Goal: Go to known website: Go to known website

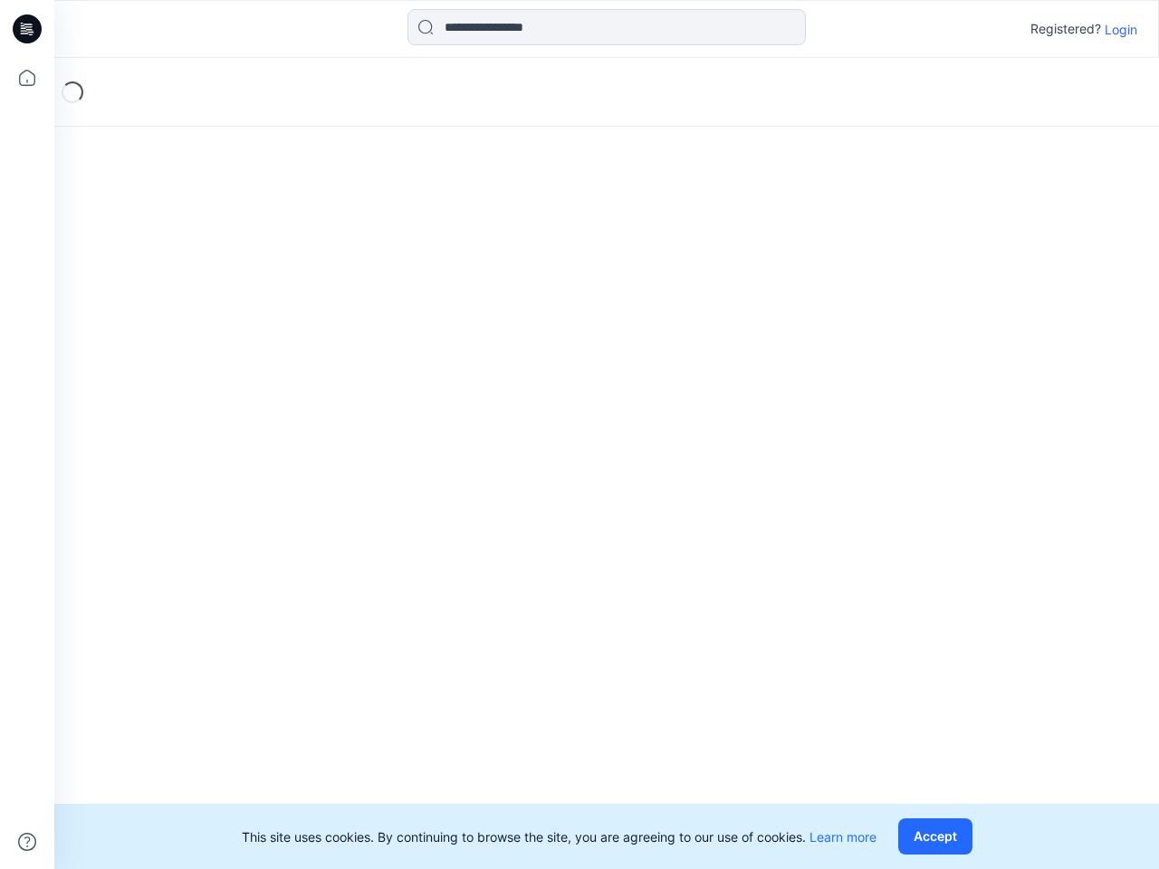
click at [580, 435] on div "Loading..." at bounding box center [606, 463] width 1105 height 811
click at [28, 29] on icon at bounding box center [29, 29] width 7 height 1
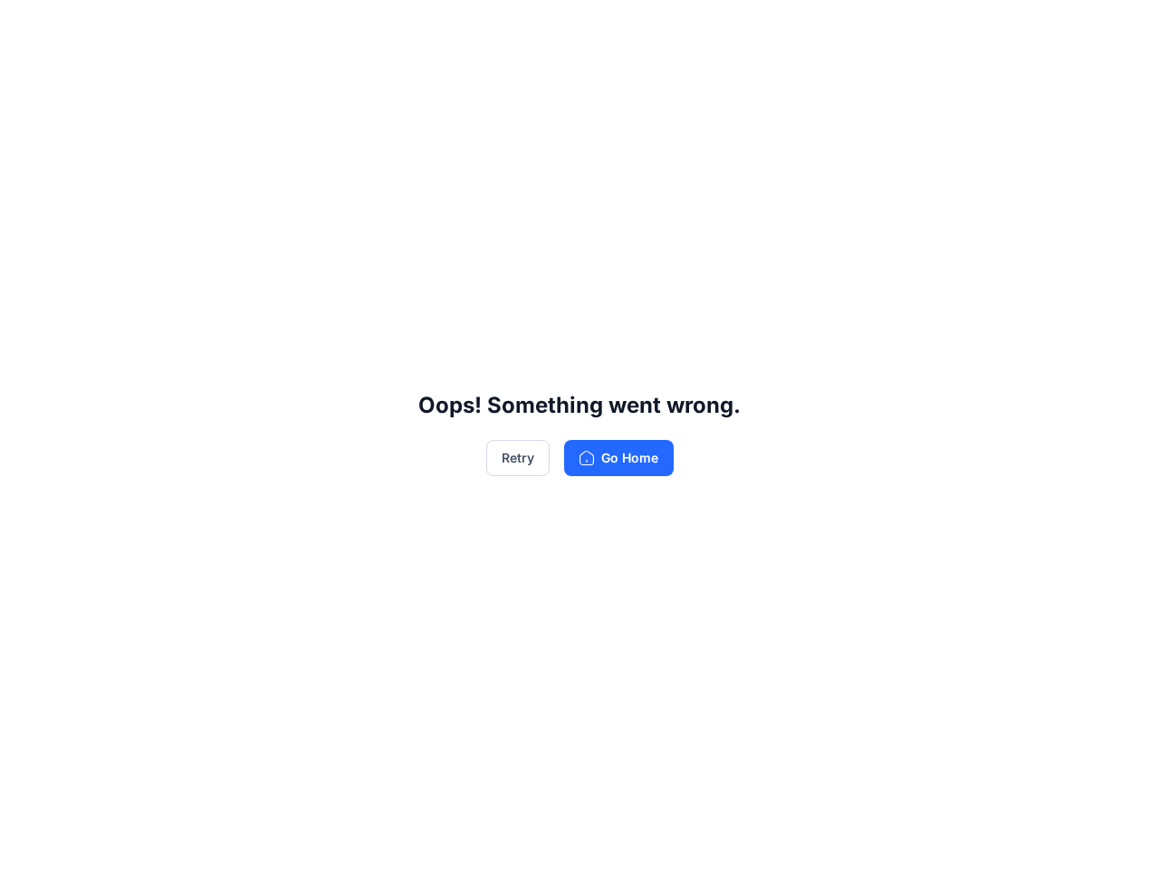
click at [27, 78] on div "Oops! Something went wrong. Retry Go Home" at bounding box center [579, 434] width 1159 height 869
click at [27, 842] on div "Oops! Something went wrong. Retry Go Home" at bounding box center [579, 434] width 1159 height 869
click at [607, 27] on div "Oops! Something went wrong. Retry Go Home" at bounding box center [579, 434] width 1159 height 869
click at [1121, 29] on div "Oops! Something went wrong. Retry Go Home" at bounding box center [579, 434] width 1159 height 869
click at [939, 837] on div "Oops! Something went wrong. Retry Go Home" at bounding box center [579, 434] width 1159 height 869
